Goal: Entertainment & Leisure: Consume media (video, audio)

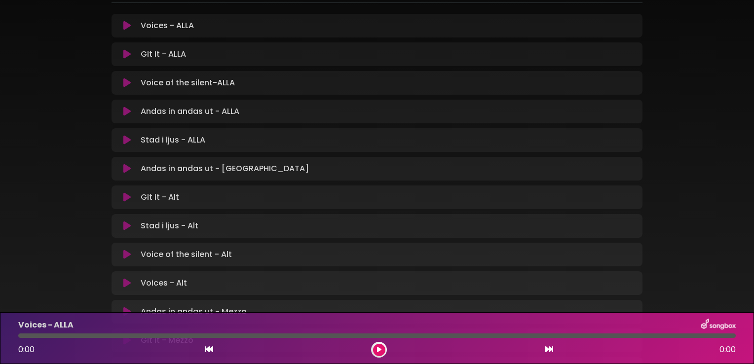
scroll to position [148, 0]
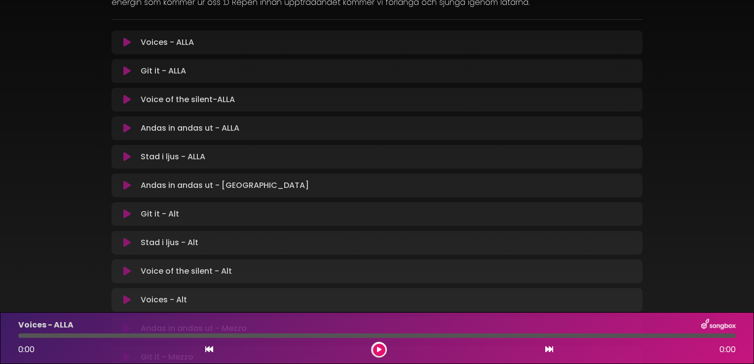
click at [127, 43] on icon at bounding box center [126, 42] width 7 height 10
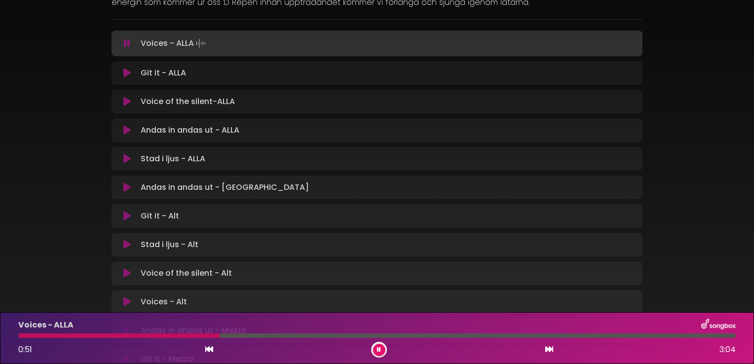
click at [127, 43] on icon at bounding box center [127, 43] width 6 height 10
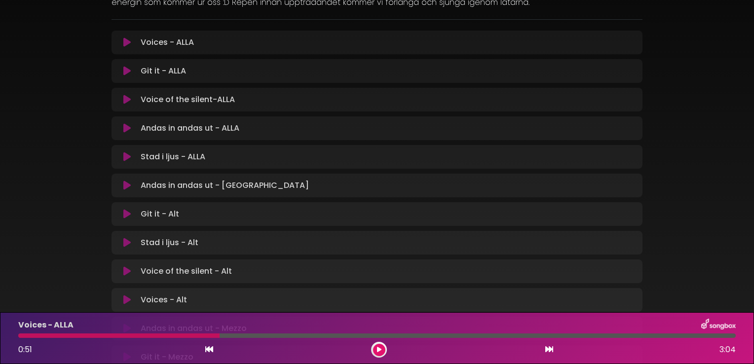
click at [127, 71] on icon at bounding box center [126, 71] width 7 height 10
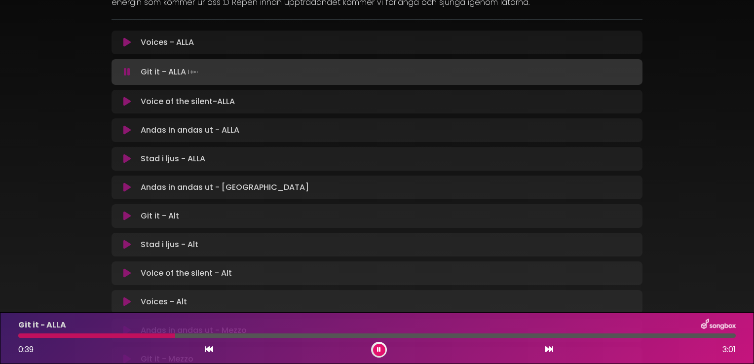
click at [128, 69] on icon at bounding box center [127, 72] width 6 height 10
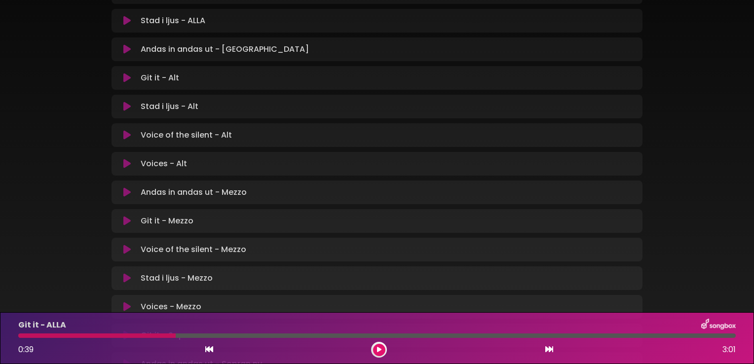
scroll to position [296, 0]
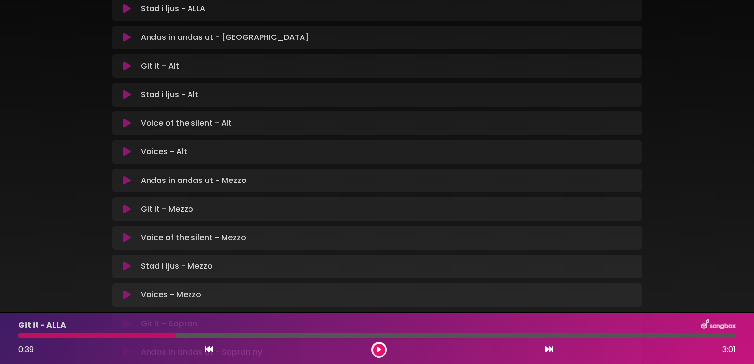
click at [129, 208] on icon at bounding box center [126, 209] width 7 height 10
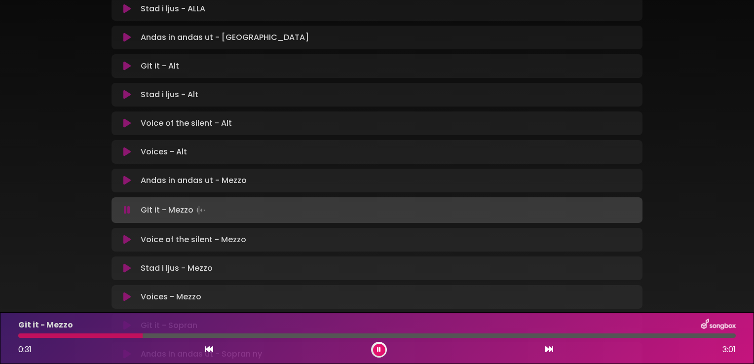
click at [314, 336] on div at bounding box center [376, 336] width 717 height 4
click at [405, 337] on div at bounding box center [376, 336] width 717 height 4
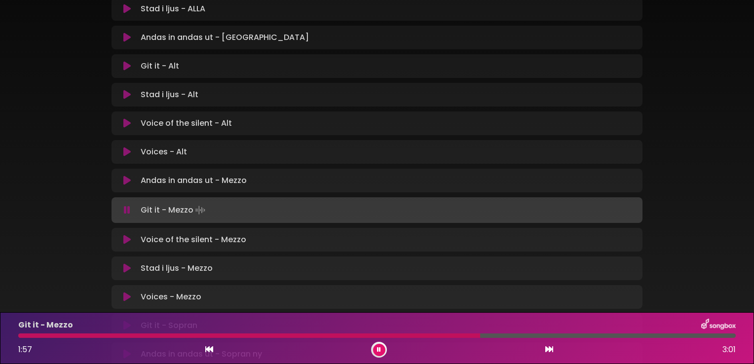
click at [124, 240] on icon at bounding box center [126, 240] width 7 height 10
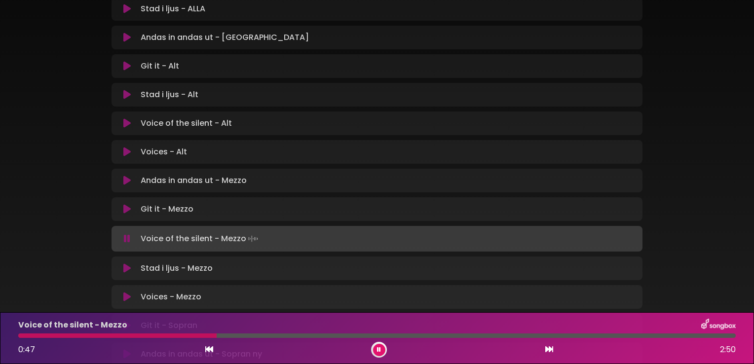
click at [343, 336] on div at bounding box center [376, 336] width 717 height 4
click at [482, 336] on div at bounding box center [376, 336] width 717 height 4
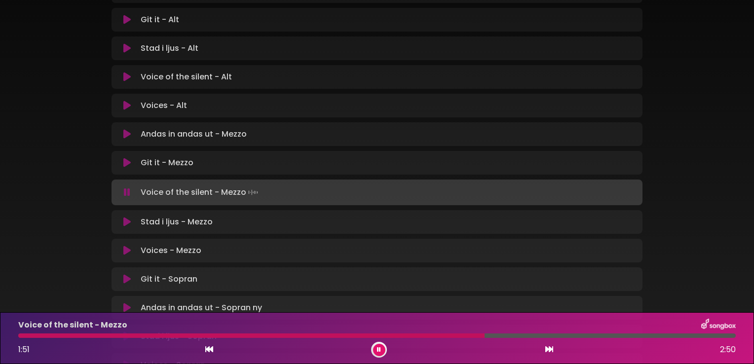
scroll to position [444, 0]
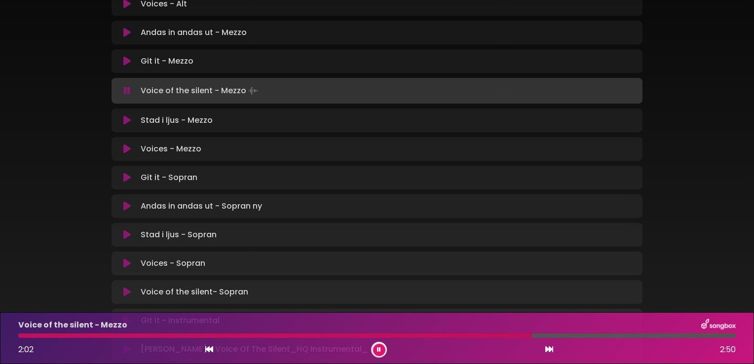
click at [377, 350] on icon at bounding box center [379, 350] width 4 height 6
